Goal: Information Seeking & Learning: Learn about a topic

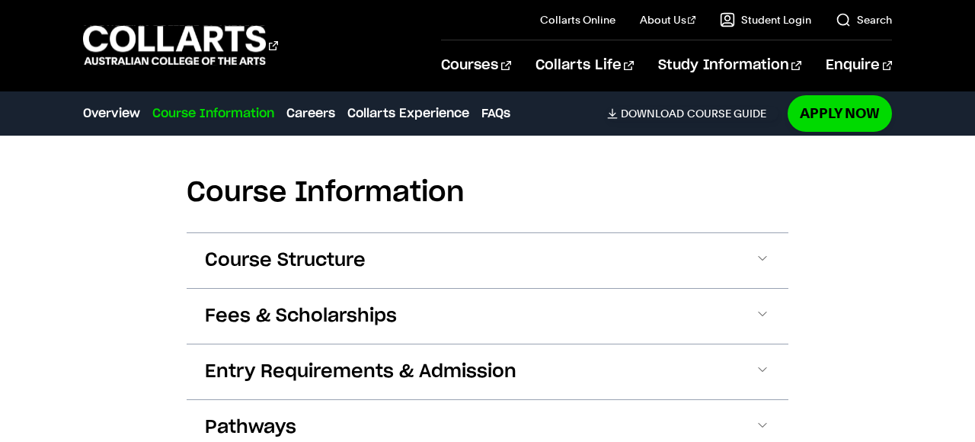
scroll to position [1384, 0]
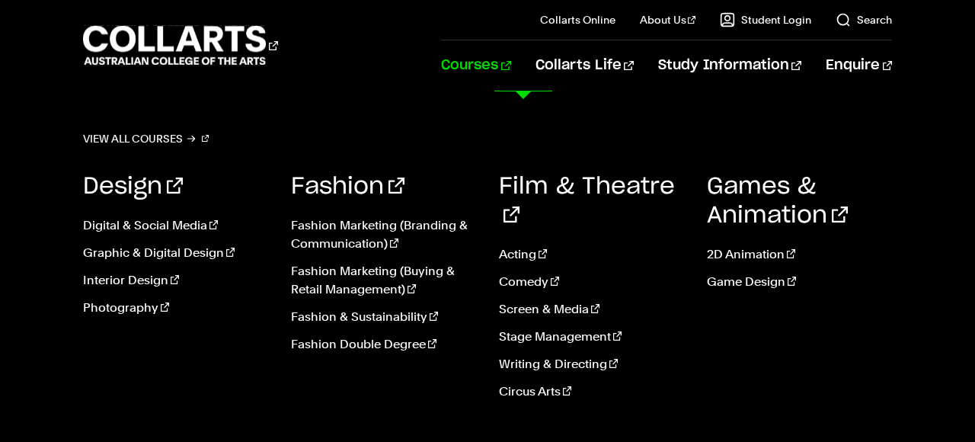
click at [510, 66] on link "Courses" at bounding box center [475, 65] width 69 height 50
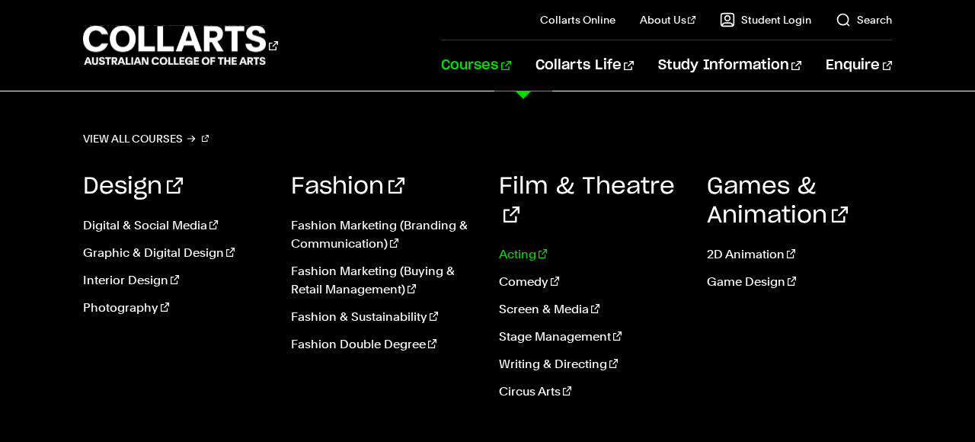
click at [527, 245] on link "Acting" at bounding box center [591, 254] width 185 height 18
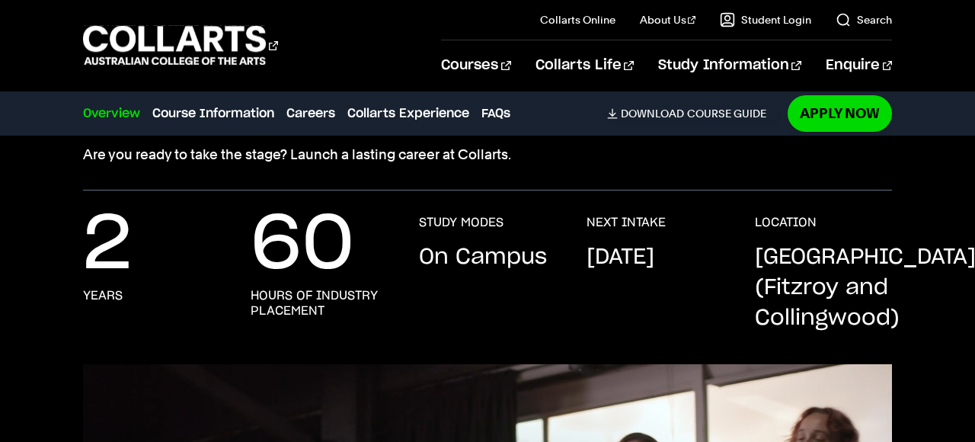
scroll to position [257, 0]
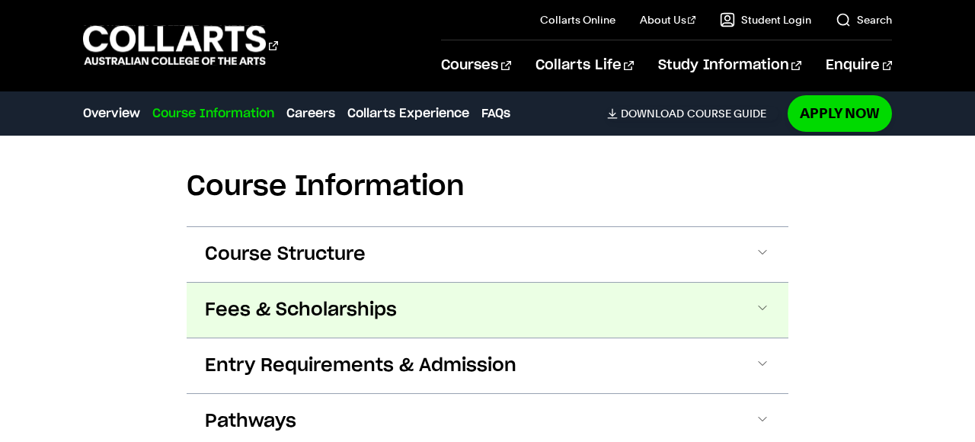
click at [427, 306] on button "Fees & Scholarships" at bounding box center [488, 310] width 602 height 55
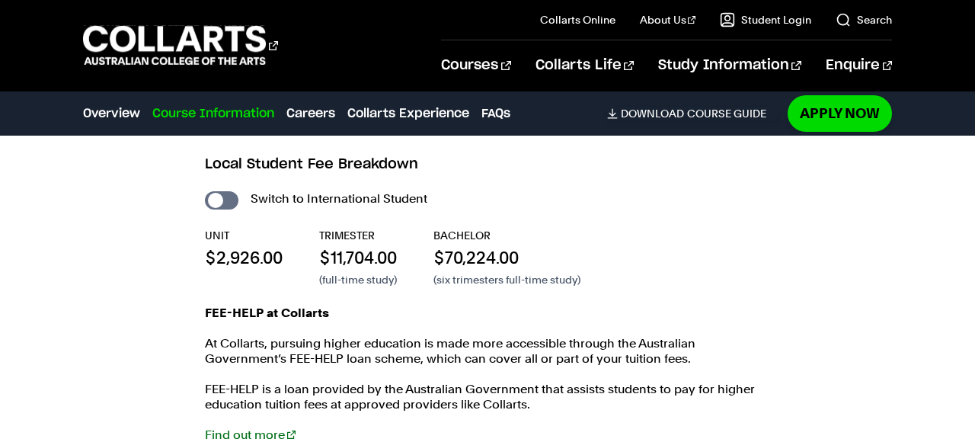
scroll to position [1604, 0]
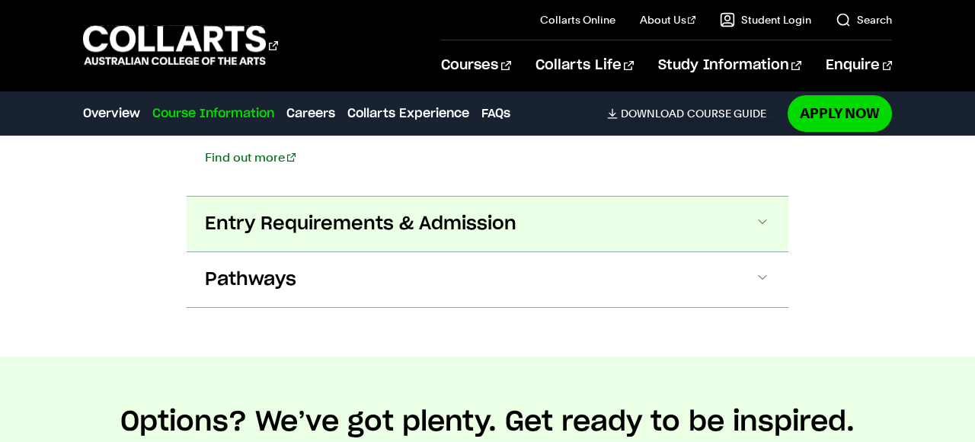
click at [428, 222] on span "Entry Requirements & Admission" at bounding box center [361, 224] width 312 height 24
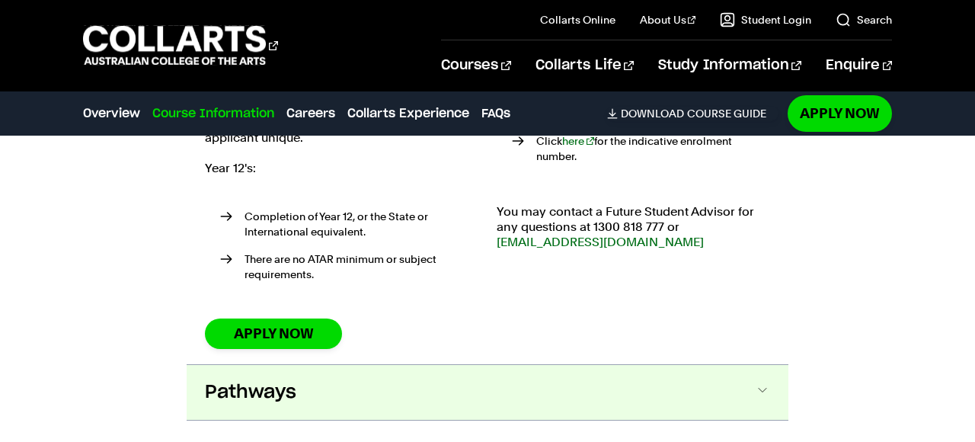
click at [417, 365] on button "Pathways" at bounding box center [488, 392] width 602 height 55
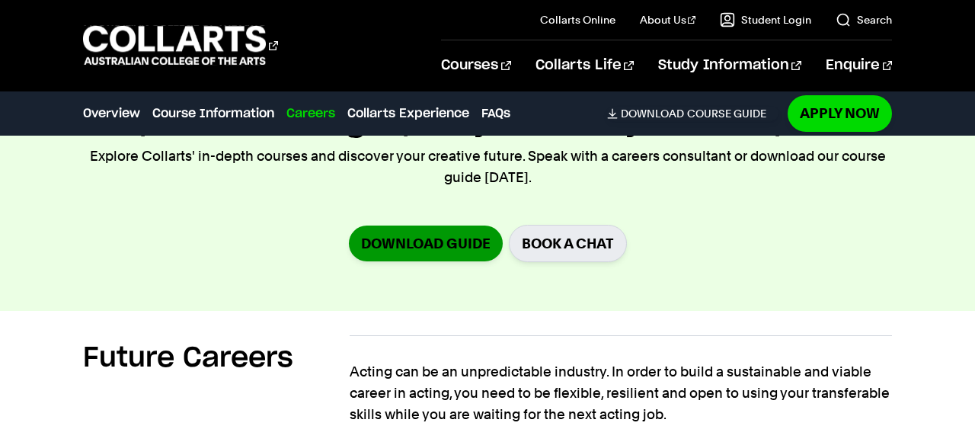
scroll to position [3060, 0]
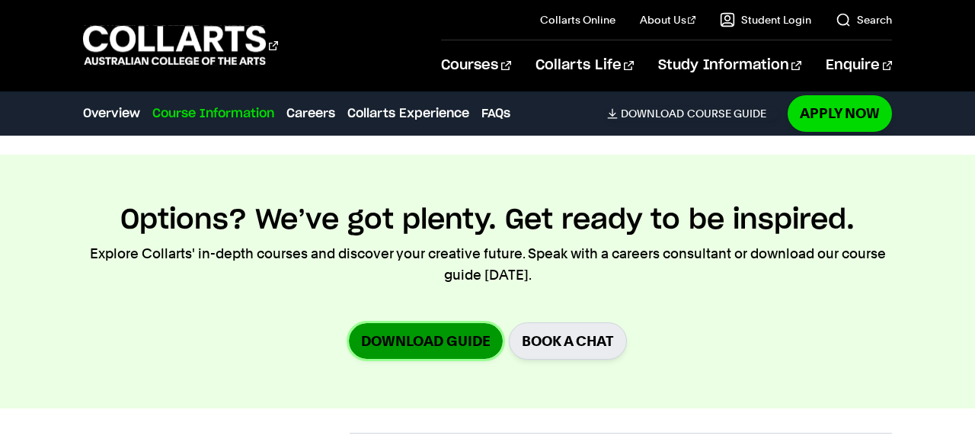
click at [442, 323] on link "Download Guide" at bounding box center [426, 341] width 154 height 36
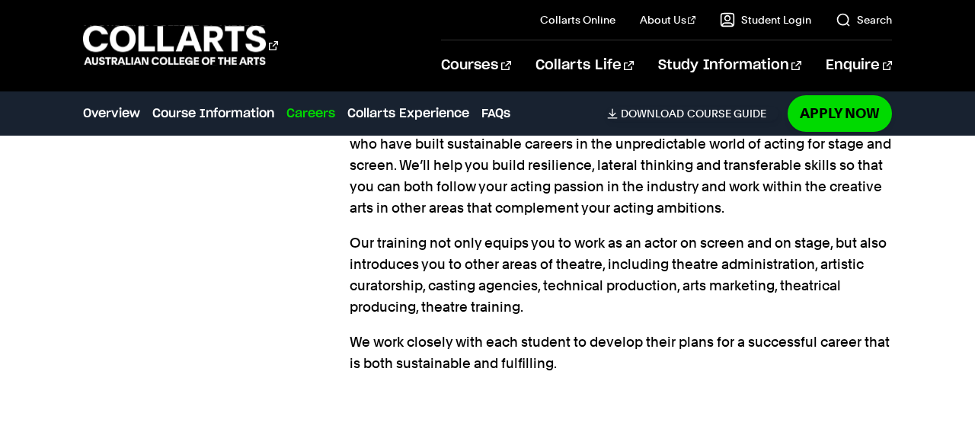
scroll to position [3490, 0]
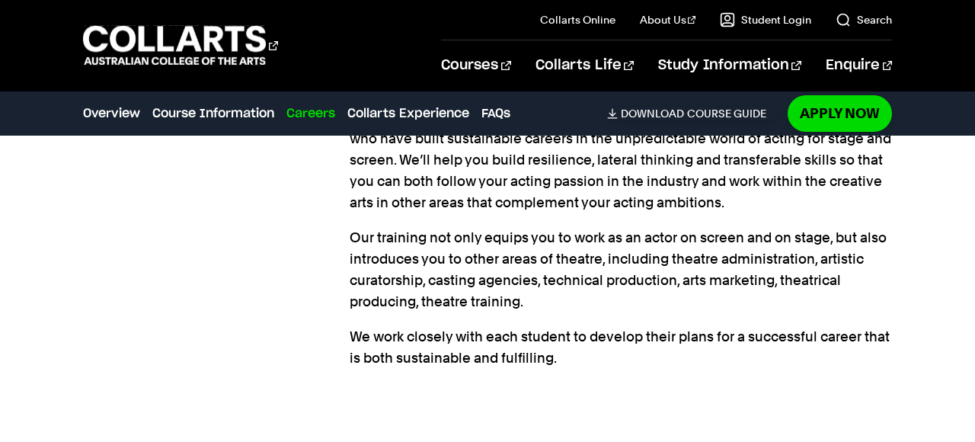
drag, startPoint x: 472, startPoint y: 239, endPoint x: 542, endPoint y: 289, distance: 86.3
click at [542, 290] on p "Our training not only equips you to work as an actor on screen and on stage, bu…" at bounding box center [621, 269] width 542 height 85
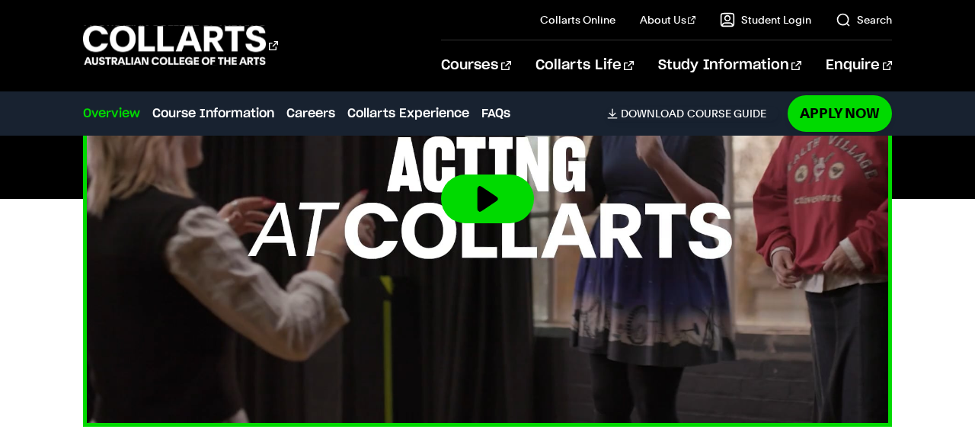
scroll to position [611, 0]
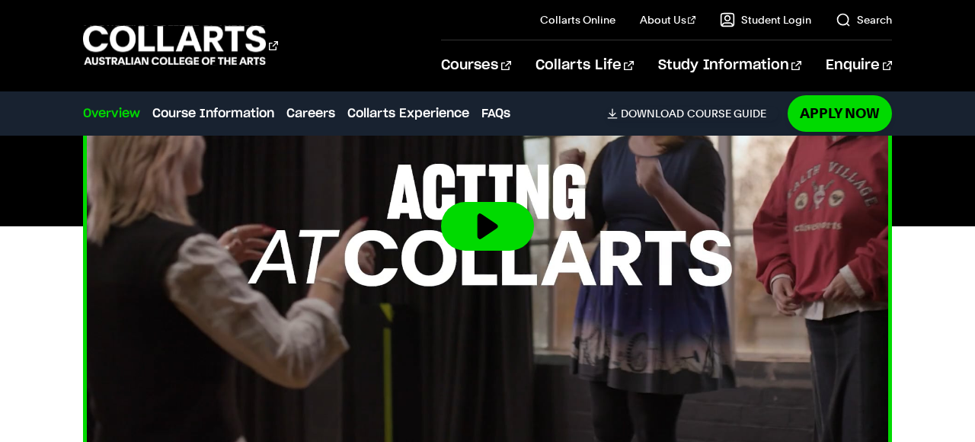
click at [485, 269] on img at bounding box center [488, 226] width 891 height 501
click at [482, 220] on button at bounding box center [487, 226] width 93 height 49
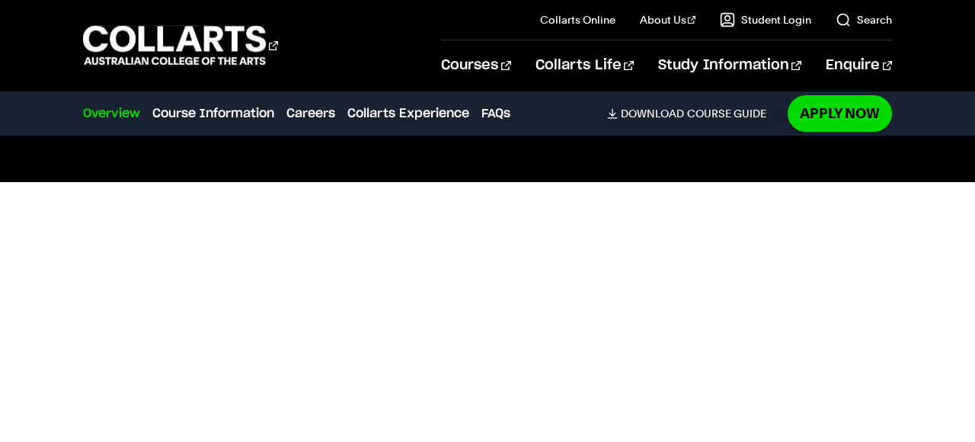
scroll to position [688, 0]
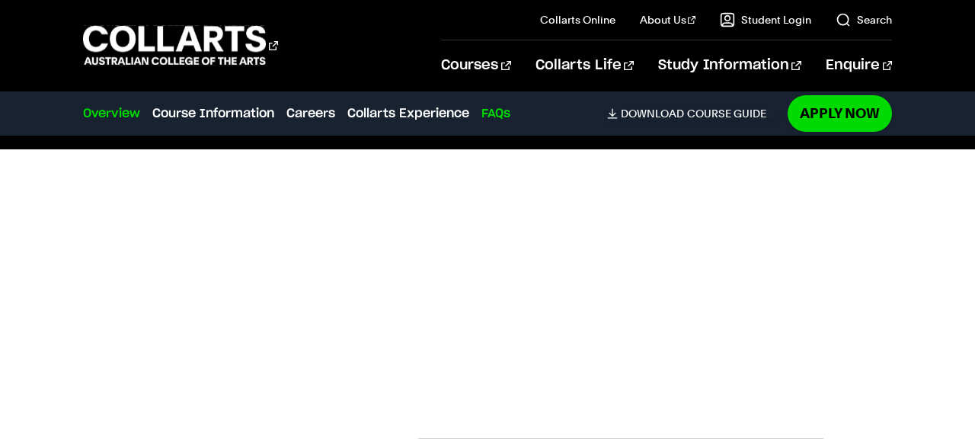
click at [500, 121] on link "FAQs" at bounding box center [495, 113] width 29 height 18
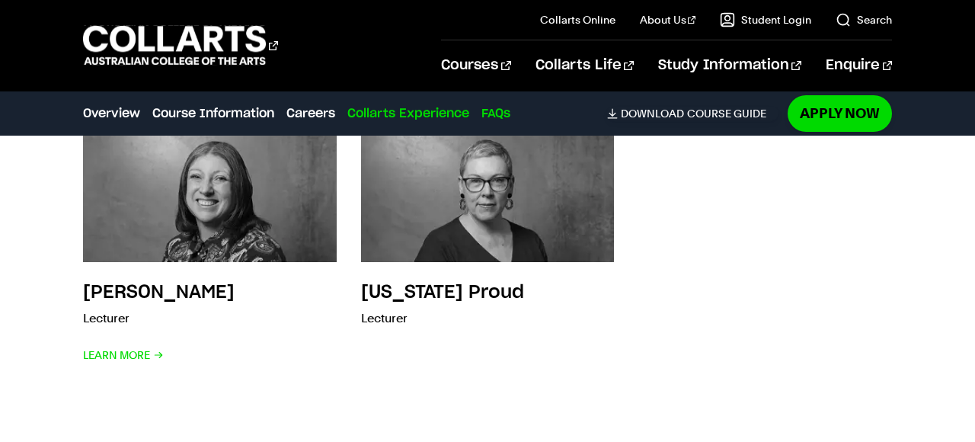
scroll to position [5474, 0]
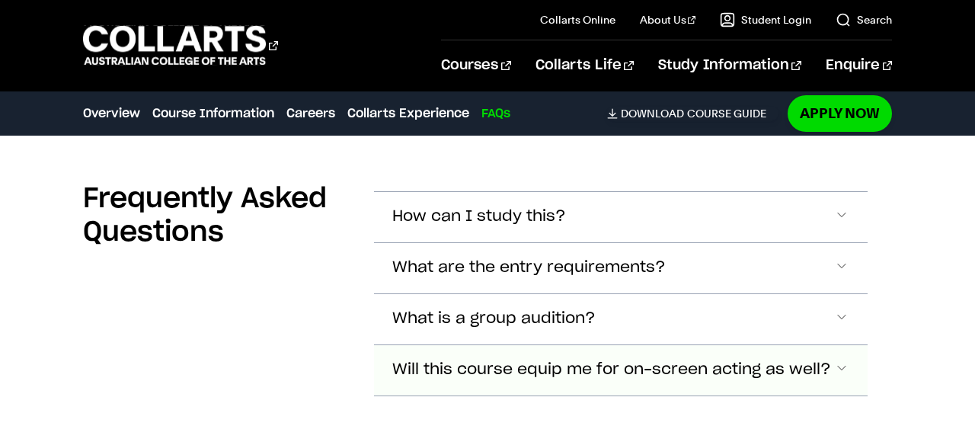
click at [551, 361] on span "Will this course equip me for on-screen acting as well?" at bounding box center [611, 370] width 439 height 18
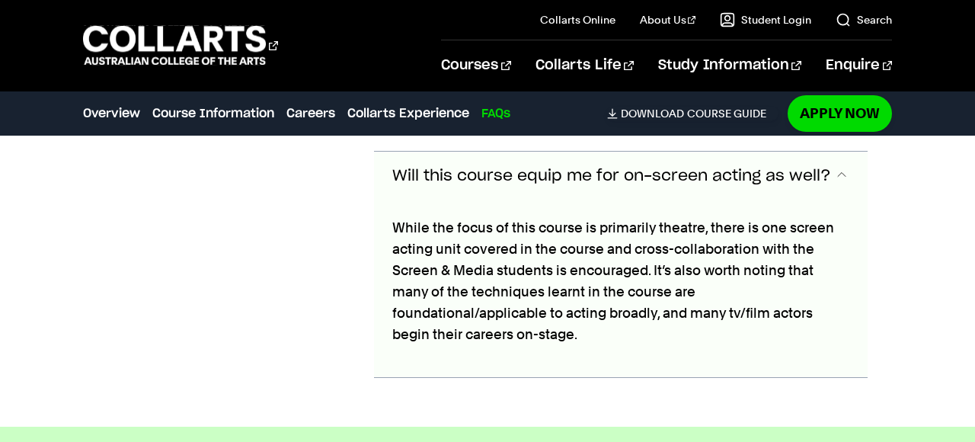
scroll to position [5666, 0]
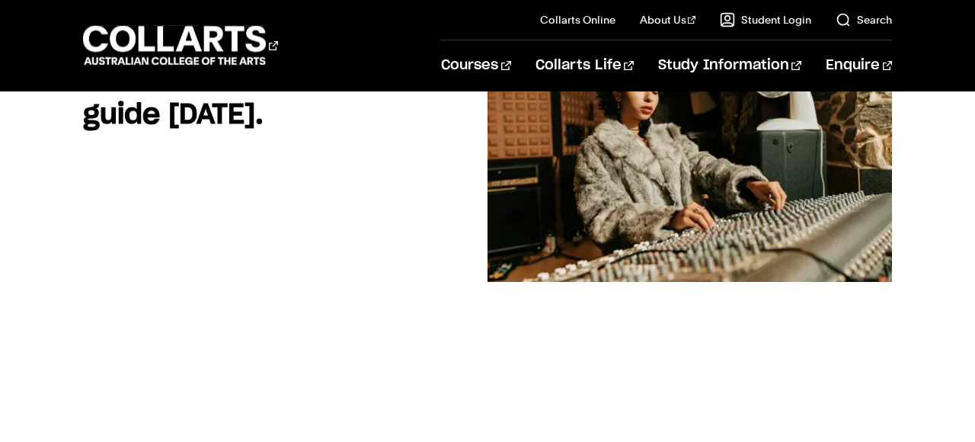
scroll to position [257, 0]
